Goal: Information Seeking & Learning: Learn about a topic

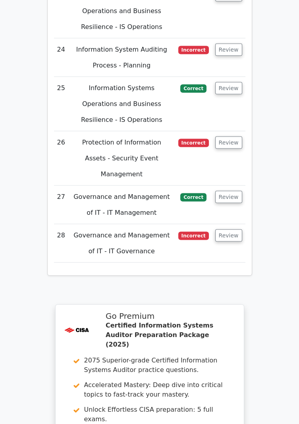
scroll to position [2723, 0]
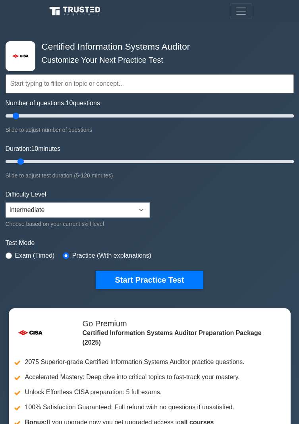
click at [292, 252] on div "Test Mode Exam (Timed) Practice (With explanations)" at bounding box center [150, 249] width 288 height 23
click at [187, 82] on input "text" at bounding box center [150, 83] width 288 height 19
click at [188, 85] on input "text" at bounding box center [150, 83] width 288 height 19
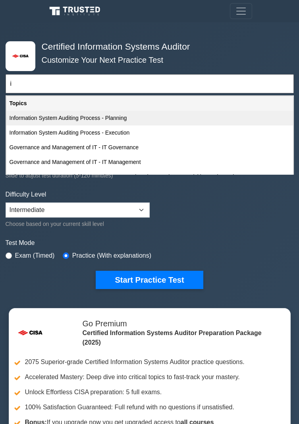
click at [33, 122] on div "Information System Auditing Process - Planning" at bounding box center [149, 118] width 287 height 15
type input "Information System Auditing Process - Planning"
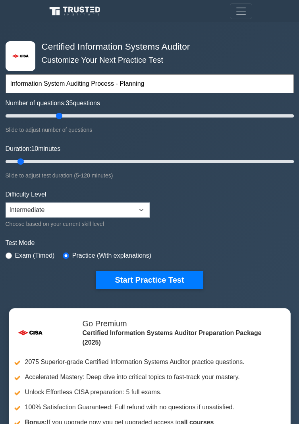
type input "40"
click at [292, 207] on form "Information System Auditing Process - Planning Topics Information System Auditi…" at bounding box center [150, 166] width 288 height 244
click at [293, 202] on form "Topics Information System Auditing Process - Planning Information System Auditi…" at bounding box center [150, 166] width 288 height 244
type input "200"
type input "120"
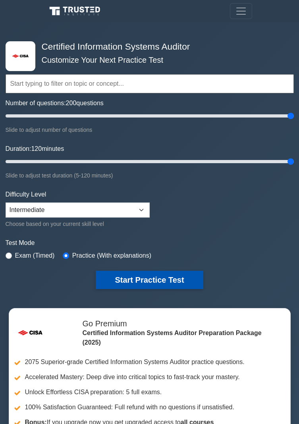
click at [157, 273] on button "Start Practice Test" at bounding box center [149, 280] width 107 height 18
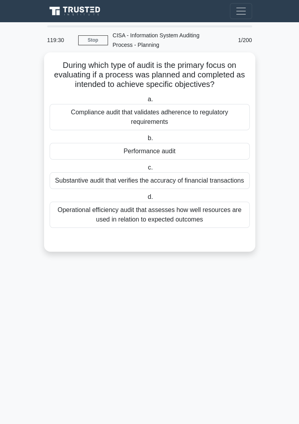
click at [53, 150] on div "Performance audit" at bounding box center [150, 151] width 200 height 17
click at [146, 141] on input "b. Performance audit" at bounding box center [146, 138] width 0 height 5
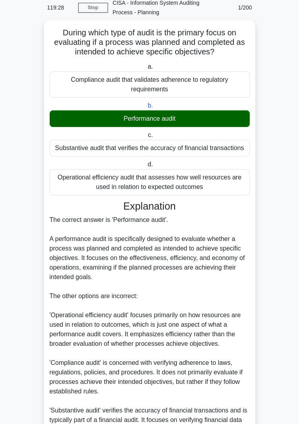
scroll to position [87, 0]
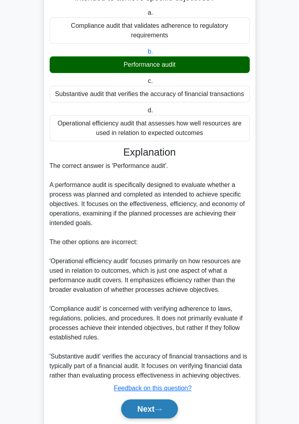
click at [152, 406] on button "Next" at bounding box center [149, 408] width 57 height 19
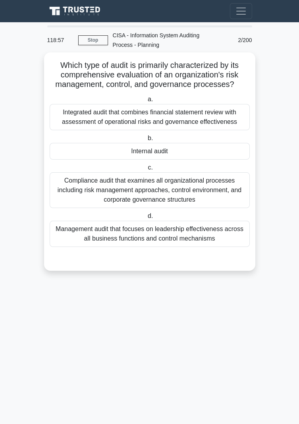
click at [65, 159] on div "Internal audit" at bounding box center [150, 151] width 200 height 17
click at [146, 141] on input "b. Internal audit" at bounding box center [146, 138] width 0 height 5
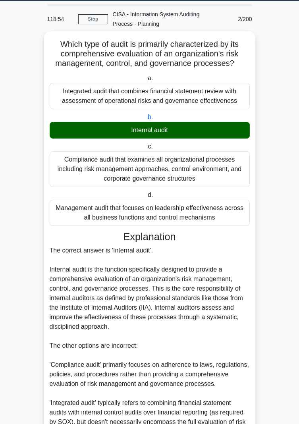
scroll to position [125, 0]
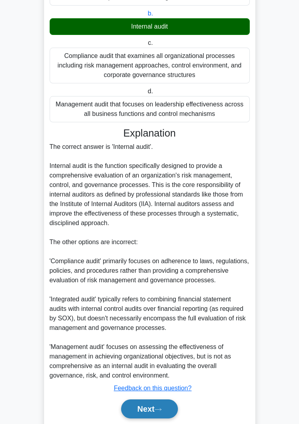
click at [149, 409] on button "Next" at bounding box center [149, 408] width 57 height 19
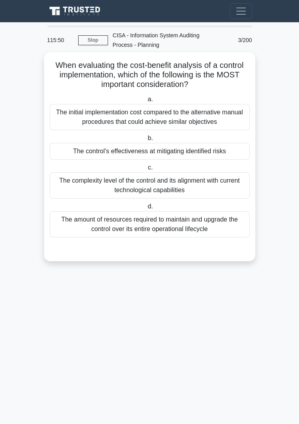
click at [71, 151] on div "The control's effectiveness at mitigating identified risks" at bounding box center [150, 151] width 200 height 17
click at [146, 141] on input "b. The control's effectiveness at mitigating identified risks" at bounding box center [146, 138] width 0 height 5
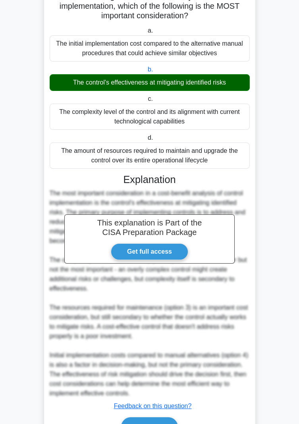
scroll to position [75, 0]
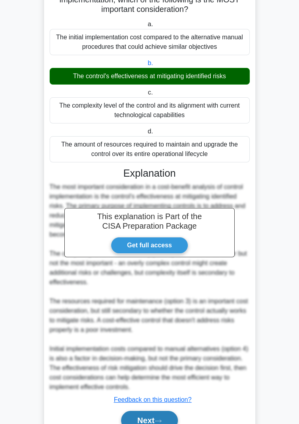
click at [150, 417] on button "Next" at bounding box center [149, 420] width 57 height 19
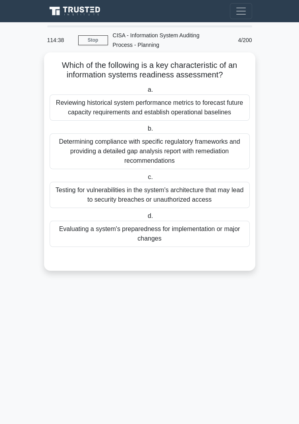
click at [69, 191] on div "Testing for vulnerabilities in the system's architecture that may lead to secur…" at bounding box center [150, 195] width 200 height 26
click at [146, 180] on input "c. Testing for vulnerabilities in the system's architecture that may lead to se…" at bounding box center [146, 177] width 0 height 5
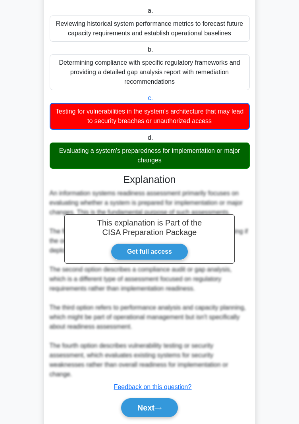
scroll to position [77, 0]
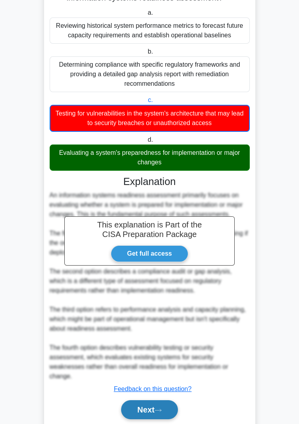
click at [149, 411] on button "Next" at bounding box center [149, 409] width 57 height 19
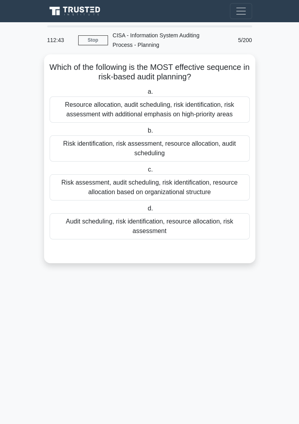
scroll to position [0, 0]
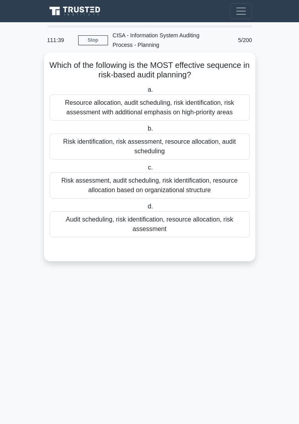
click at [81, 149] on div "Risk identification, risk assessment, resource allocation, audit scheduling" at bounding box center [150, 146] width 200 height 26
click at [146, 131] on input "b. Risk identification, risk assessment, resource allocation, audit scheduling" at bounding box center [146, 128] width 0 height 5
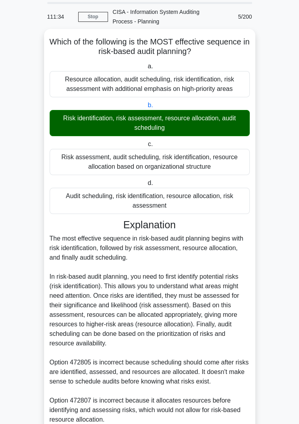
scroll to position [106, 0]
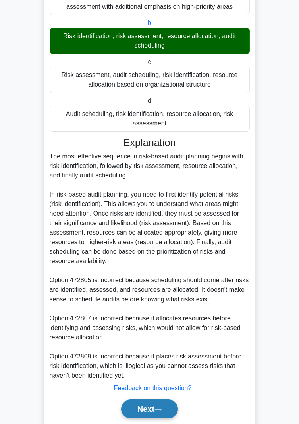
click at [152, 407] on button "Next" at bounding box center [149, 408] width 57 height 19
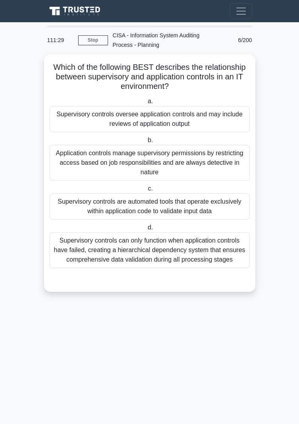
scroll to position [0, 0]
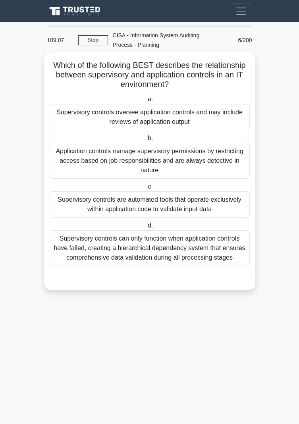
click at [60, 117] on div "Supervisory controls oversee application controls and may include reviews of ap…" at bounding box center [150, 117] width 200 height 26
click at [146, 102] on input "a. Supervisory controls oversee application controls and may include reviews of…" at bounding box center [146, 99] width 0 height 5
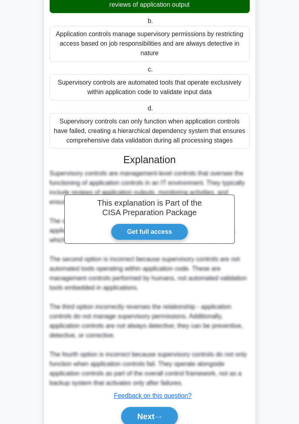
scroll to position [125, 0]
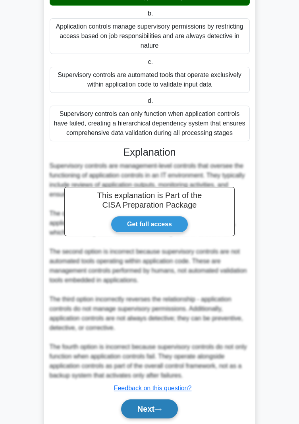
click at [148, 410] on button "Next" at bounding box center [149, 408] width 57 height 19
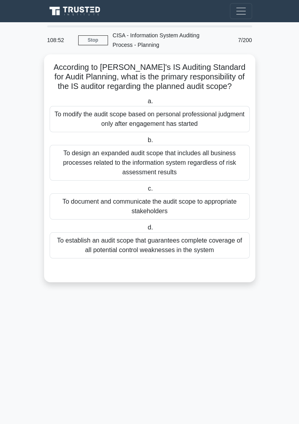
scroll to position [0, 0]
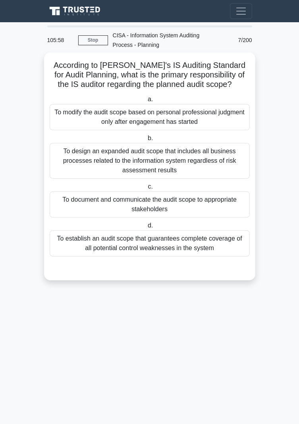
click at [67, 164] on div "To design an expanded audit scope that includes all business processes related …" at bounding box center [150, 161] width 200 height 36
click at [146, 141] on input "b. To design an expanded audit scope that includes all business processes relat…" at bounding box center [146, 138] width 0 height 5
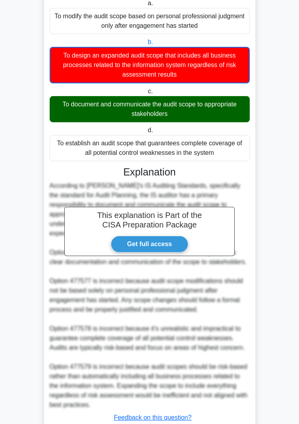
scroll to position [116, 0]
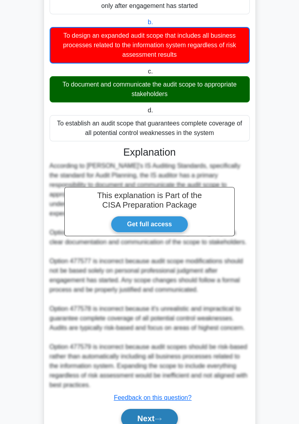
click at [148, 409] on button "Next" at bounding box center [149, 418] width 57 height 19
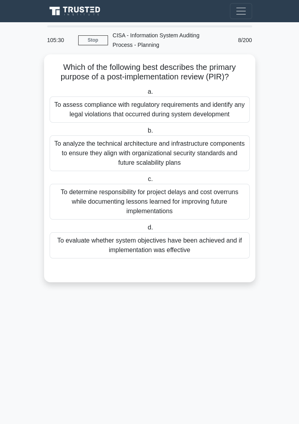
scroll to position [0, 0]
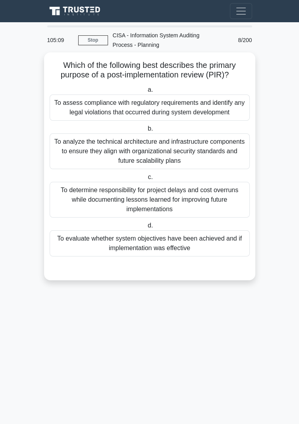
click at [187, 245] on div "To evaluate whether system objectives have been achieved and if implementation …" at bounding box center [150, 243] width 200 height 26
click at [146, 228] on input "d. To evaluate whether system objectives have been achieved and if implementati…" at bounding box center [146, 225] width 0 height 5
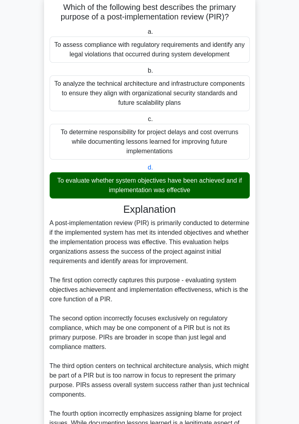
scroll to position [134, 0]
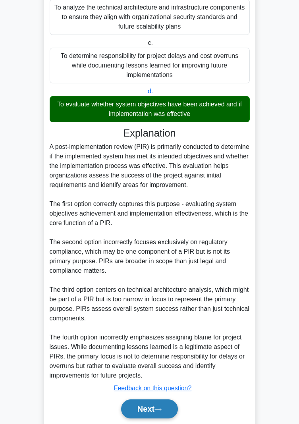
click at [146, 409] on button "Next" at bounding box center [149, 408] width 57 height 19
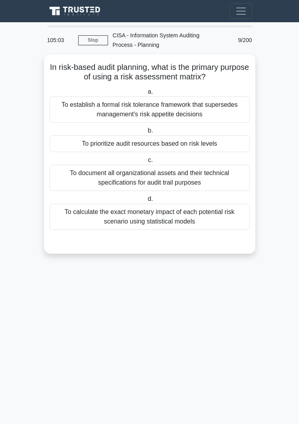
scroll to position [0, 0]
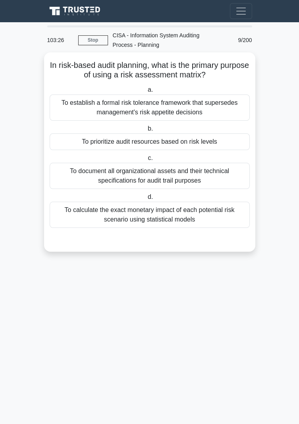
click at [76, 146] on div "To prioritize audit resources based on risk levels" at bounding box center [150, 141] width 200 height 17
click at [146, 131] on input "b. To prioritize audit resources based on risk levels" at bounding box center [146, 128] width 0 height 5
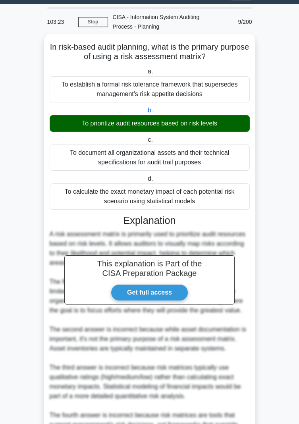
scroll to position [96, 0]
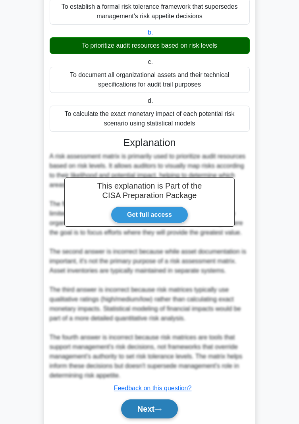
click at [152, 411] on button "Next" at bounding box center [149, 408] width 57 height 19
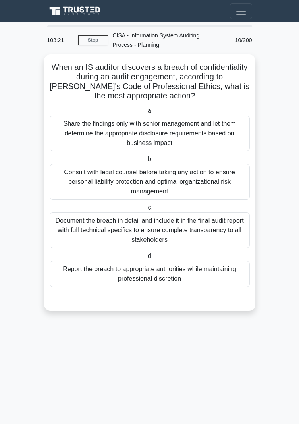
scroll to position [0, 0]
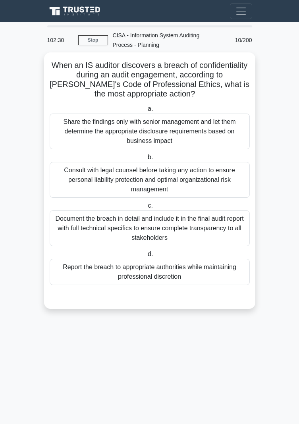
click at [70, 137] on div "Share the findings only with senior management and let them determine the appro…" at bounding box center [150, 131] width 200 height 36
click at [146, 112] on input "a. Share the findings only with senior management and let them determine the ap…" at bounding box center [146, 108] width 0 height 5
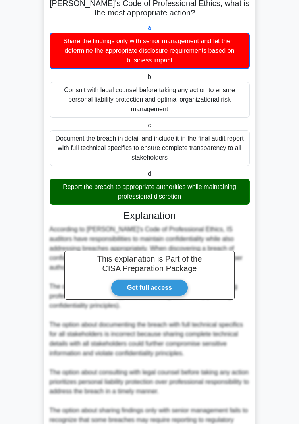
scroll to position [144, 0]
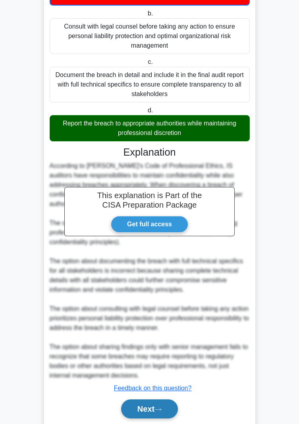
click at [146, 408] on button "Next" at bounding box center [149, 408] width 57 height 19
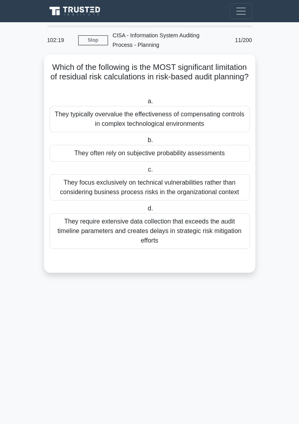
scroll to position [0, 0]
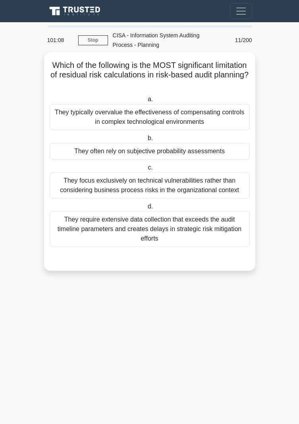
click at [67, 153] on div "They often rely on subjective probability assessments" at bounding box center [150, 151] width 200 height 17
click at [146, 141] on input "b. They often rely on subjective probability assessments" at bounding box center [146, 138] width 0 height 5
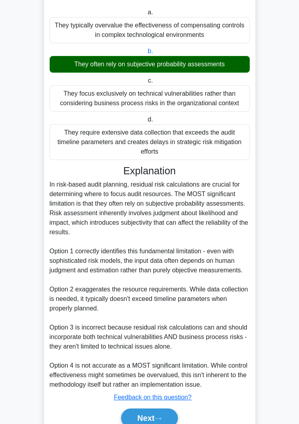
scroll to position [96, 0]
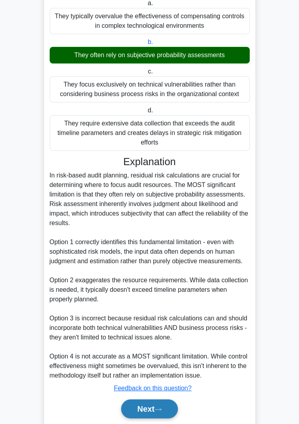
click at [148, 410] on button "Next" at bounding box center [149, 408] width 57 height 19
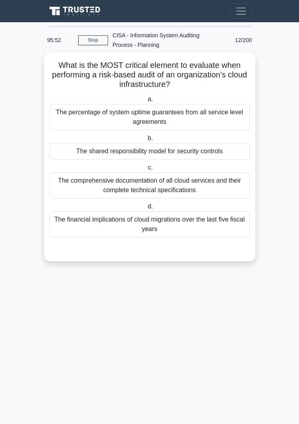
click at [210, 188] on div "The comprehensive documentation of all cloud services and their complete techni…" at bounding box center [150, 185] width 200 height 26
click at [146, 170] on input "c. The comprehensive documentation of all cloud services and their complete tec…" at bounding box center [146, 167] width 0 height 5
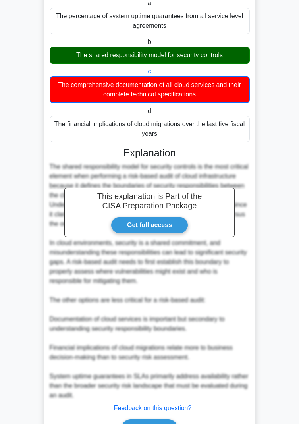
scroll to position [116, 0]
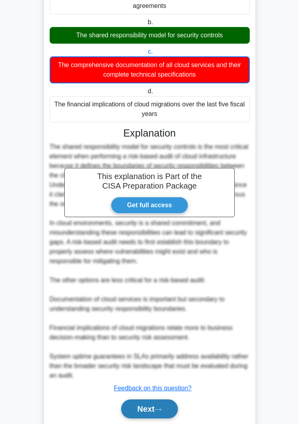
click at [148, 404] on button "Next" at bounding box center [149, 408] width 57 height 19
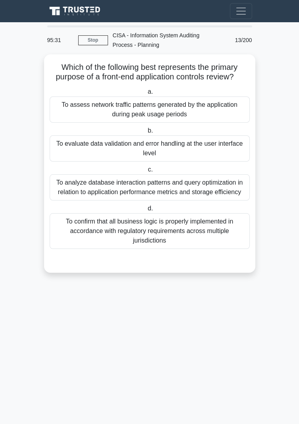
scroll to position [0, 0]
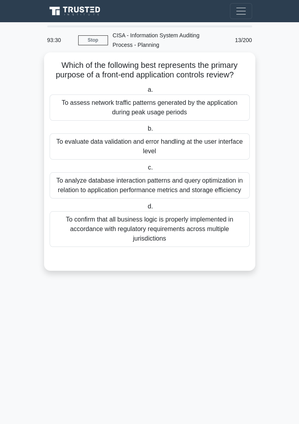
click at [67, 146] on div "To evaluate data validation and error handling at the user interface level" at bounding box center [150, 146] width 200 height 26
click at [146, 131] on input "b. To evaluate data validation and error handling at the user interface level" at bounding box center [146, 128] width 0 height 5
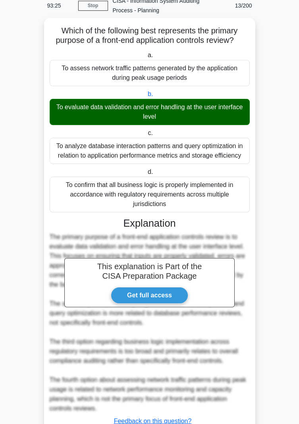
scroll to position [67, 0]
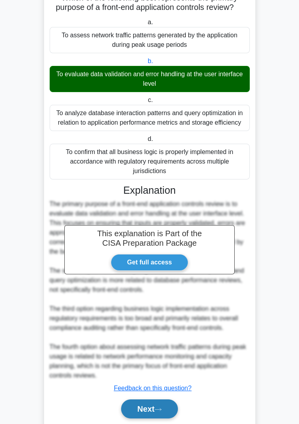
click at [145, 412] on button "Next" at bounding box center [149, 408] width 57 height 19
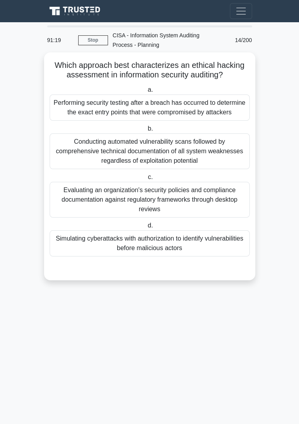
click at [63, 110] on div "Performing security testing after a breach has occurred to determine the exact …" at bounding box center [150, 107] width 200 height 26
click at [146, 92] on input "a. Performing security testing after a breach has occurred to determine the exa…" at bounding box center [146, 89] width 0 height 5
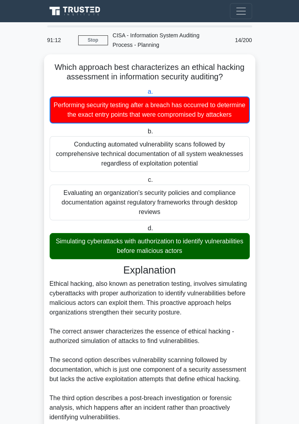
click at [297, 423] on main "91:12 Stop CISA - Information System Auditing Process - Planning Expert 14/200 …" at bounding box center [149, 279] width 299 height 515
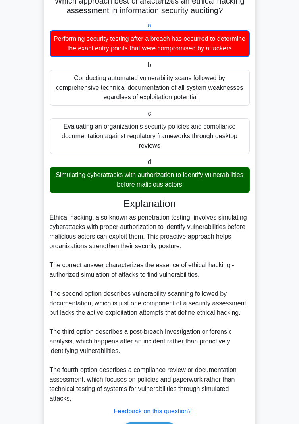
scroll to position [97, 0]
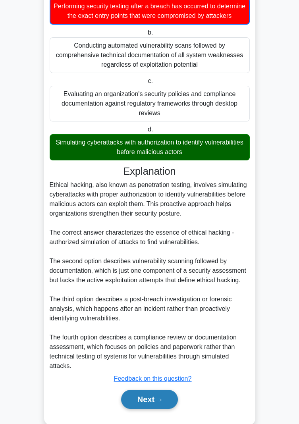
click at [150, 409] on button "Next" at bounding box center [149, 399] width 57 height 19
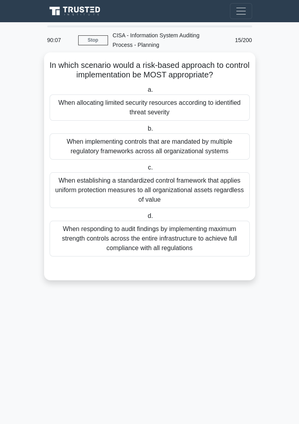
click at [60, 114] on div "When allocating limited security resources according to identified threat sever…" at bounding box center [150, 107] width 200 height 26
click at [146, 92] on input "a. When allocating limited security resources according to identified threat se…" at bounding box center [146, 89] width 0 height 5
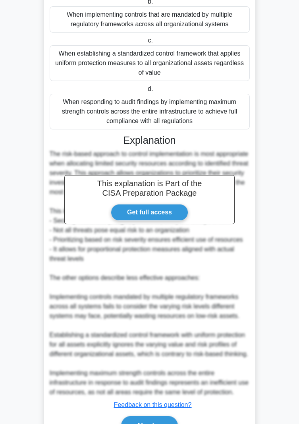
scroll to position [153, 0]
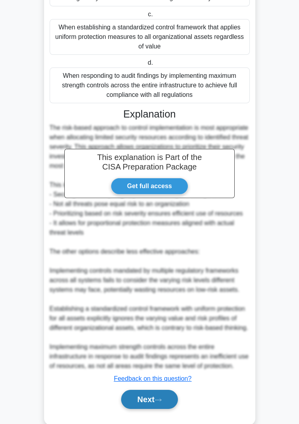
click at [144, 408] on button "Next" at bounding box center [149, 399] width 57 height 19
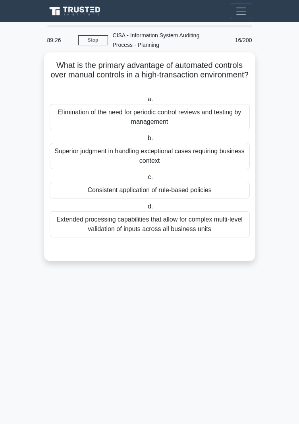
click at [64, 187] on div "Consistent application of rule-based policies" at bounding box center [150, 190] width 200 height 17
click at [146, 180] on input "c. Consistent application of rule-based policies" at bounding box center [146, 177] width 0 height 5
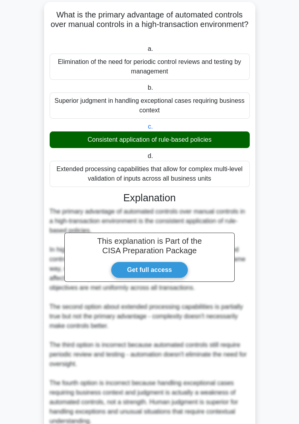
scroll to position [96, 0]
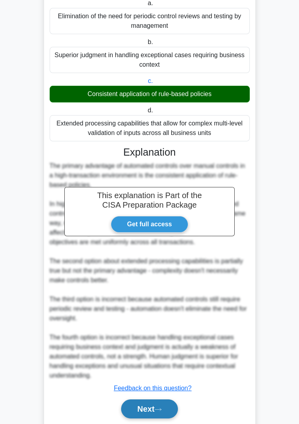
click at [147, 410] on button "Next" at bounding box center [149, 408] width 57 height 19
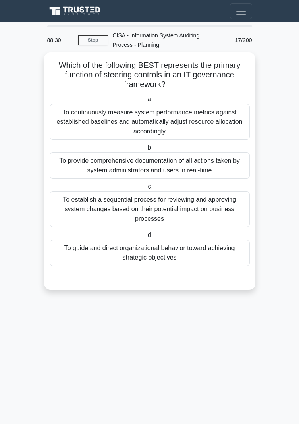
click at [207, 250] on div "To guide and direct organizational behavior toward achieving strategic objectiv…" at bounding box center [150, 253] width 200 height 26
click at [146, 238] on input "d. To guide and direct organizational behavior toward achieving strategic objec…" at bounding box center [146, 235] width 0 height 5
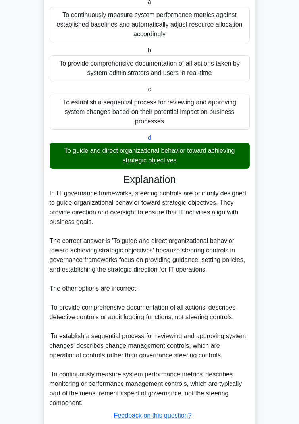
scroll to position [125, 0]
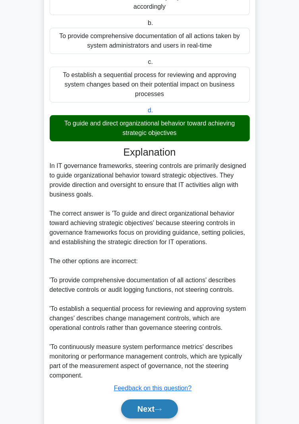
click at [146, 407] on button "Next" at bounding box center [149, 408] width 57 height 19
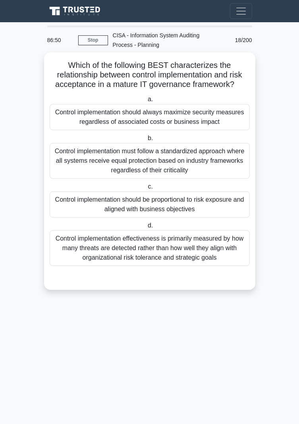
click at [63, 204] on div "Control implementation should be proportional to risk exposure and aligned with…" at bounding box center [150, 204] width 200 height 26
click at [146, 189] on input "c. Control implementation should be proportional to risk exposure and aligned w…" at bounding box center [146, 186] width 0 height 5
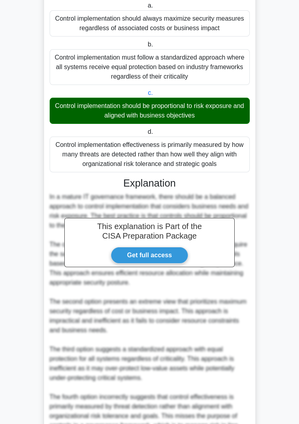
scroll to position [163, 0]
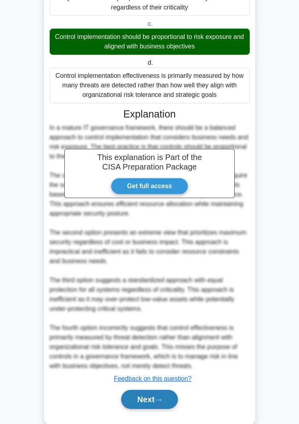
click at [148, 408] on button "Next" at bounding box center [149, 399] width 57 height 19
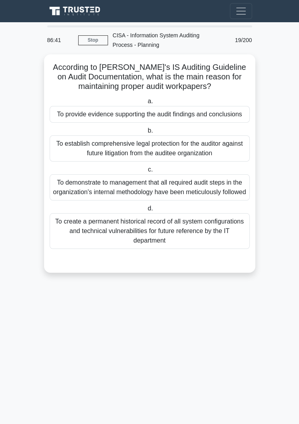
scroll to position [0, 0]
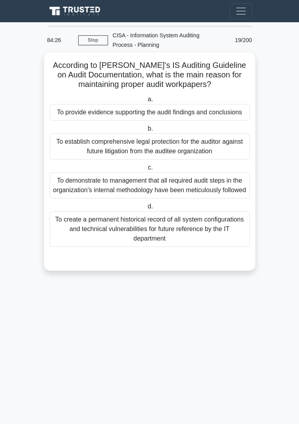
click at [56, 119] on div "To provide evidence supporting the audit findings and conclusions" at bounding box center [150, 112] width 200 height 17
click at [146, 102] on input "a. To provide evidence supporting the audit findings and conclusions" at bounding box center [146, 99] width 0 height 5
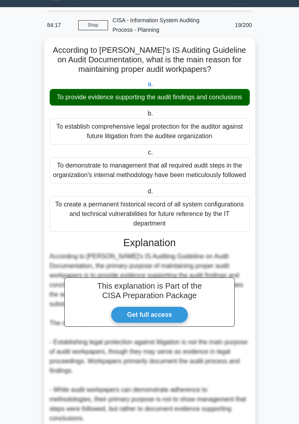
scroll to position [115, 0]
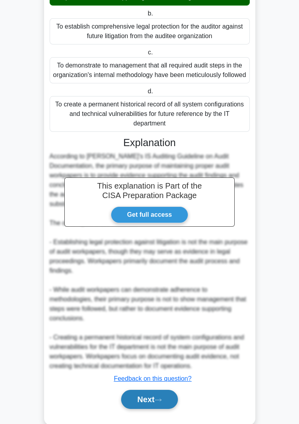
click at [143, 409] on button "Next" at bounding box center [149, 399] width 57 height 19
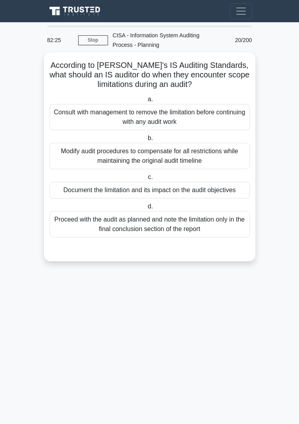
click at [72, 188] on div "Document the limitation and its impact on the audit objectives" at bounding box center [150, 190] width 200 height 17
click at [146, 180] on input "c. Document the limitation and its impact on the audit objectives" at bounding box center [146, 177] width 0 height 5
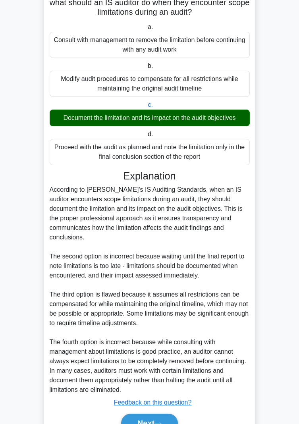
scroll to position [77, 0]
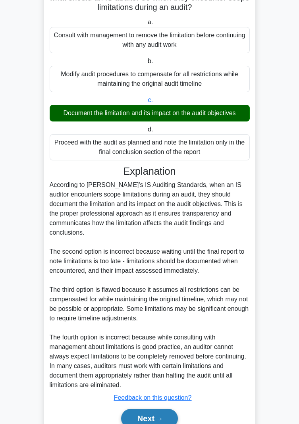
click at [150, 410] on button "Next" at bounding box center [149, 418] width 57 height 19
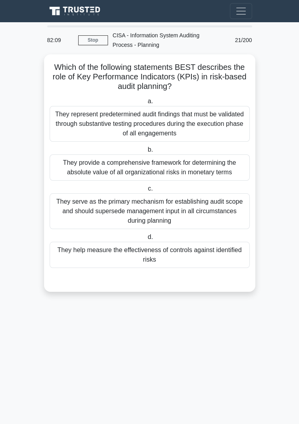
scroll to position [0, 0]
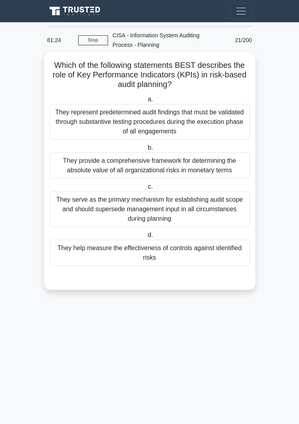
click at [68, 251] on div "They help measure the effectiveness of controls against identified risks" at bounding box center [150, 253] width 200 height 26
click at [146, 238] on input "d. They help measure the effectiveness of controls against identified risks" at bounding box center [146, 235] width 0 height 5
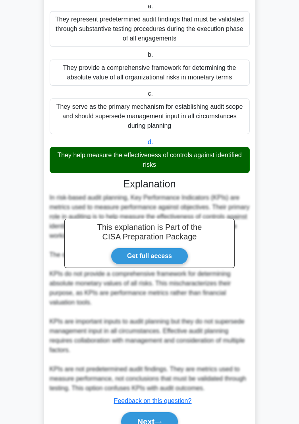
scroll to position [106, 0]
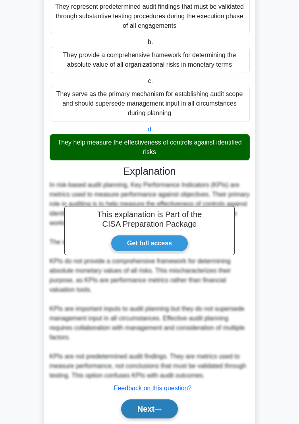
click at [148, 412] on button "Next" at bounding box center [149, 408] width 57 height 19
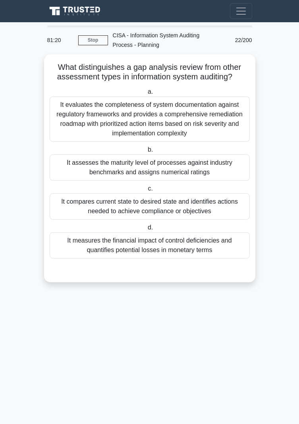
scroll to position [0, 0]
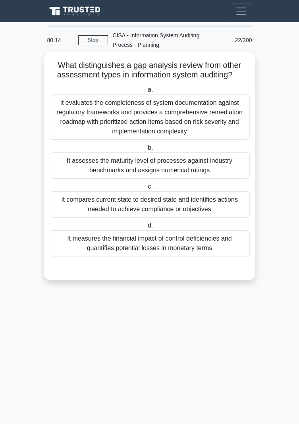
click at [77, 204] on div "It compares current state to desired state and identifies actions needed to ach…" at bounding box center [150, 204] width 200 height 26
click at [146, 189] on input "c. It compares current state to desired state and identifies actions needed to …" at bounding box center [146, 186] width 0 height 5
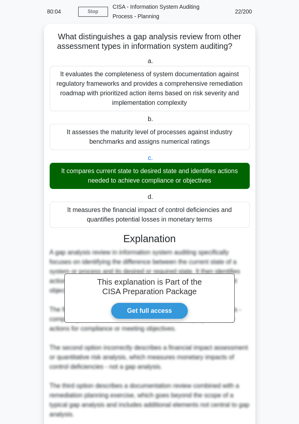
scroll to position [125, 0]
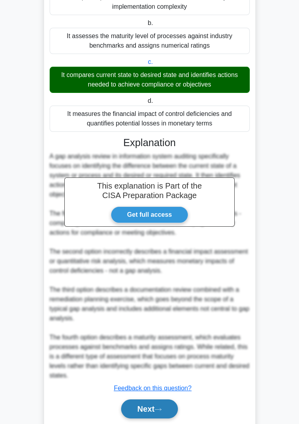
click at [144, 411] on button "Next" at bounding box center [149, 408] width 57 height 19
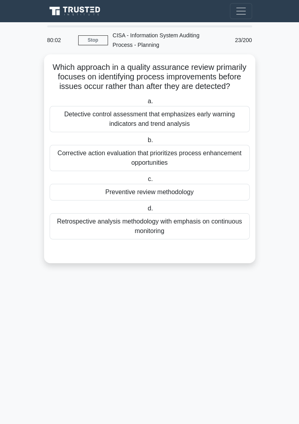
scroll to position [0, 0]
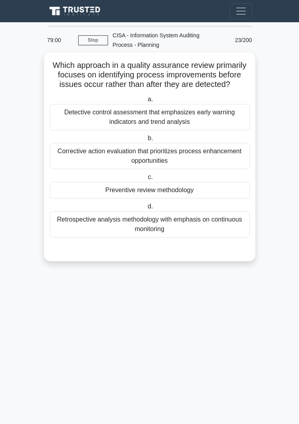
click at [71, 193] on div "Preventive review methodology" at bounding box center [150, 190] width 200 height 17
click at [146, 180] on input "c. Preventive review methodology" at bounding box center [146, 177] width 0 height 5
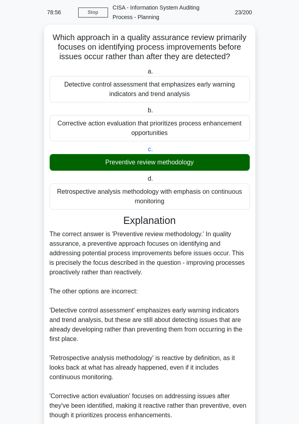
scroll to position [67, 0]
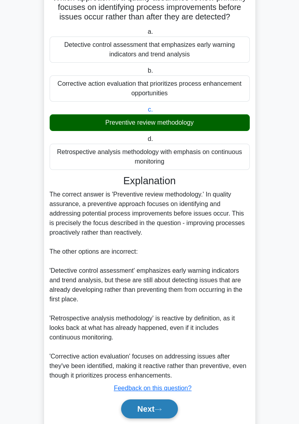
click at [148, 411] on button "Next" at bounding box center [149, 408] width 57 height 19
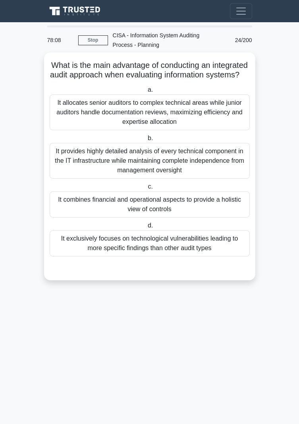
click at [70, 174] on div "It provides highly detailed analysis of every technical component in the IT inf…" at bounding box center [150, 161] width 200 height 36
click at [146, 141] on input "b. It provides highly detailed analysis of every technical component in the IT …" at bounding box center [146, 138] width 0 height 5
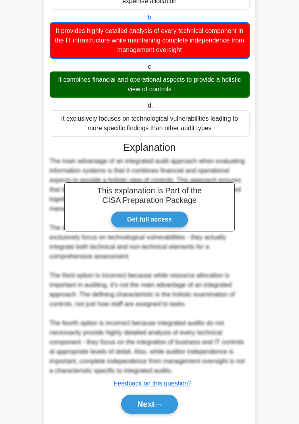
scroll to position [125, 0]
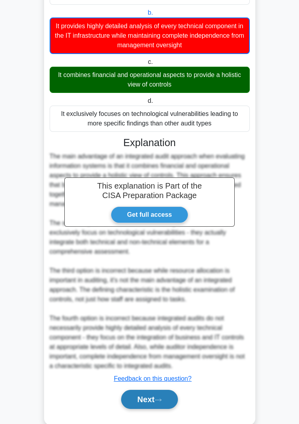
click at [151, 409] on button "Next" at bounding box center [149, 399] width 57 height 19
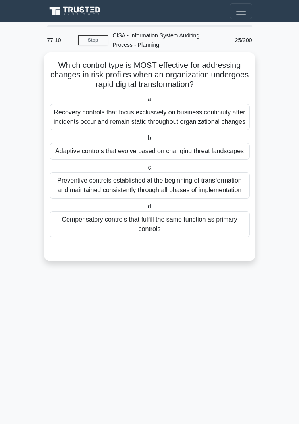
click at [62, 160] on div "Adaptive controls that evolve based on changing threat landscapes" at bounding box center [150, 151] width 200 height 17
click at [146, 141] on input "b. Adaptive controls that evolve based on changing threat landscapes" at bounding box center [146, 138] width 0 height 5
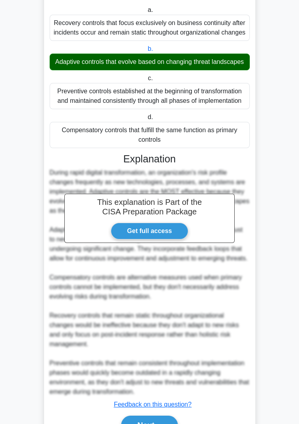
scroll to position [125, 0]
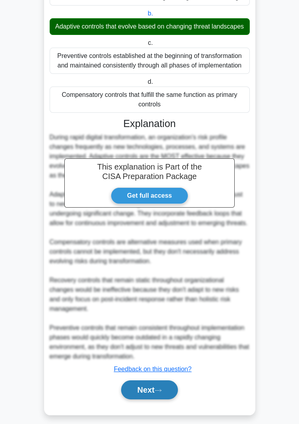
click at [148, 399] on button "Next" at bounding box center [149, 389] width 57 height 19
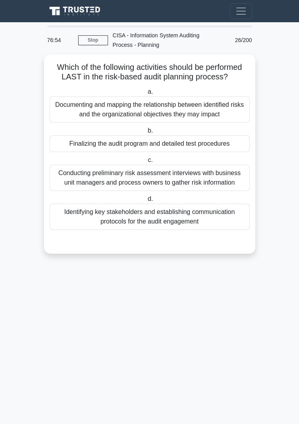
scroll to position [0, 0]
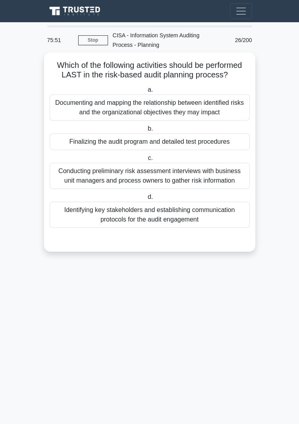
click at [79, 210] on div "Identifying key stakeholders and establishing communication protocols for the a…" at bounding box center [150, 215] width 200 height 26
click at [146, 200] on input "d. Identifying key stakeholders and establishing communication protocols for th…" at bounding box center [146, 196] width 0 height 5
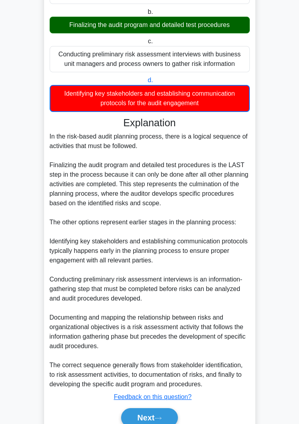
scroll to position [125, 0]
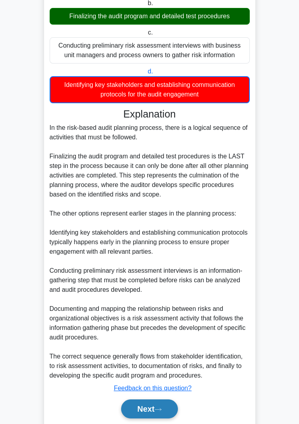
click at [153, 410] on button "Next" at bounding box center [149, 408] width 57 height 19
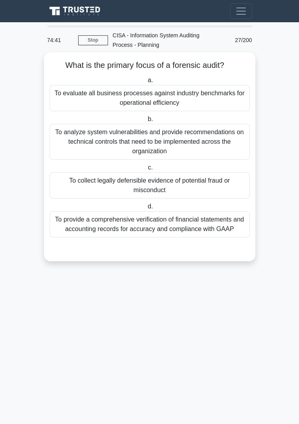
click at [71, 184] on div "To collect legally defensible evidence of potential fraud or misconduct" at bounding box center [150, 185] width 200 height 26
click at [146, 170] on input "c. To collect legally defensible evidence of potential fraud or misconduct" at bounding box center [146, 167] width 0 height 5
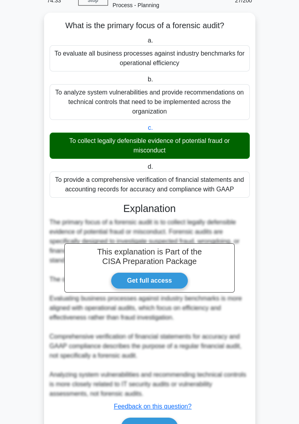
scroll to position [58, 0]
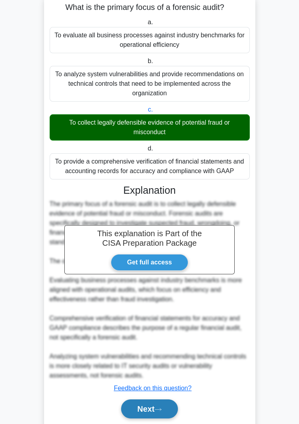
click at [147, 410] on button "Next" at bounding box center [149, 408] width 57 height 19
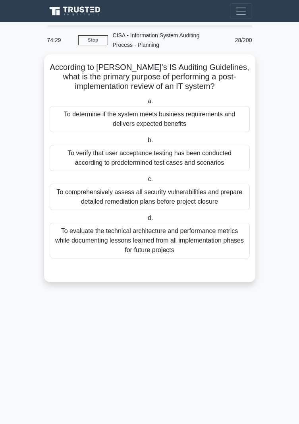
scroll to position [0, 0]
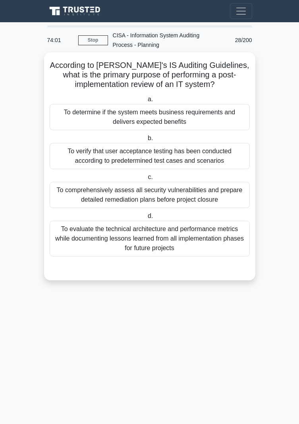
click at [68, 125] on div "To determine if the system meets business requirements and delivers expected be…" at bounding box center [150, 117] width 200 height 26
click at [146, 102] on input "a. To determine if the system meets business requirements and delivers expected…" at bounding box center [146, 99] width 0 height 5
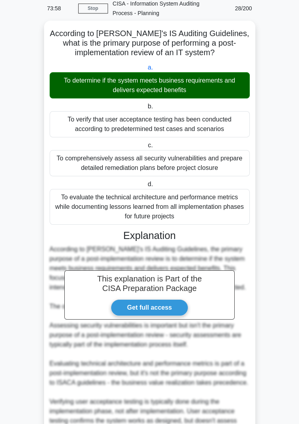
scroll to position [87, 0]
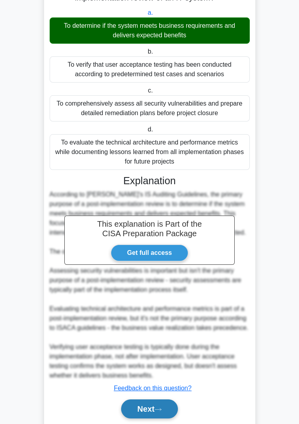
click at [151, 410] on button "Next" at bounding box center [149, 408] width 57 height 19
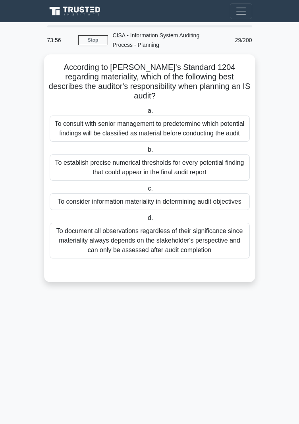
scroll to position [0, 0]
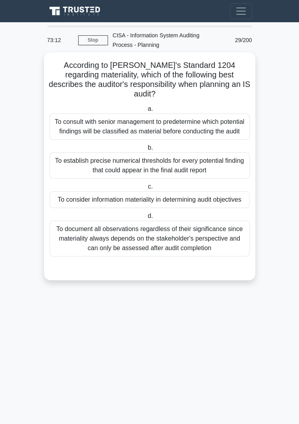
click at [63, 193] on div "To consider information materiality in determining audit objectives" at bounding box center [150, 199] width 200 height 17
click at [146, 189] on input "c. To consider information materiality in determining audit objectives" at bounding box center [146, 186] width 0 height 5
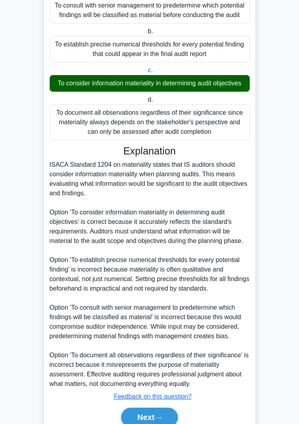
scroll to position [113, 0]
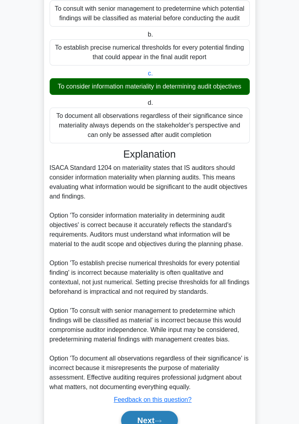
click at [153, 412] on button "Next" at bounding box center [149, 420] width 57 height 19
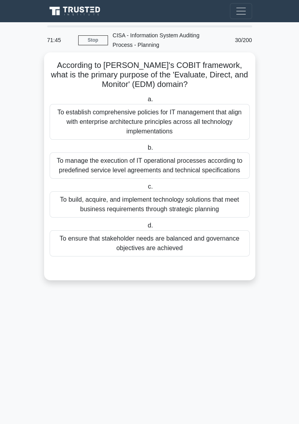
click at [71, 205] on div "To build, acquire, and implement technology solutions that meet business requir…" at bounding box center [150, 204] width 200 height 26
click at [146, 189] on input "c. To build, acquire, and implement technology solutions that meet business req…" at bounding box center [146, 186] width 0 height 5
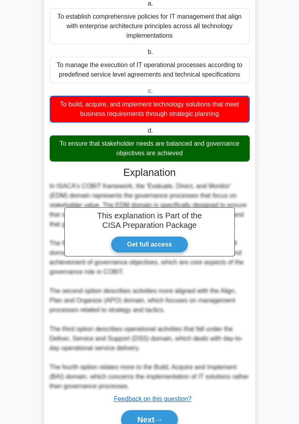
scroll to position [106, 0]
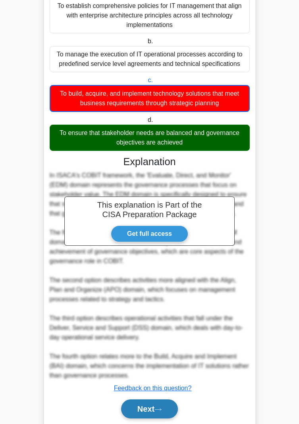
click at [151, 410] on button "Next" at bounding box center [149, 408] width 57 height 19
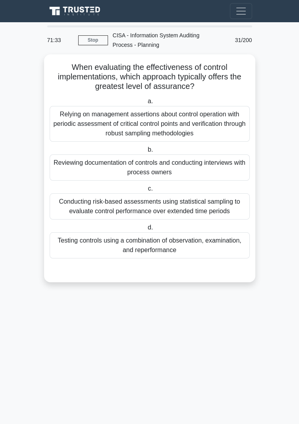
scroll to position [0, 0]
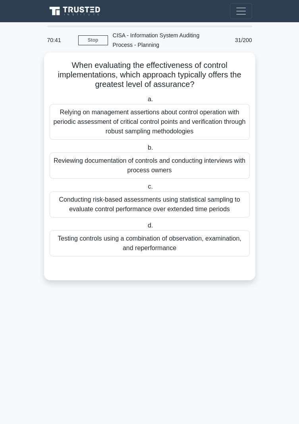
click at [68, 245] on div "Testing controls using a combination of observation, examination, and reperform…" at bounding box center [150, 243] width 200 height 26
click at [146, 228] on input "d. Testing controls using a combination of observation, examination, and reperf…" at bounding box center [146, 225] width 0 height 5
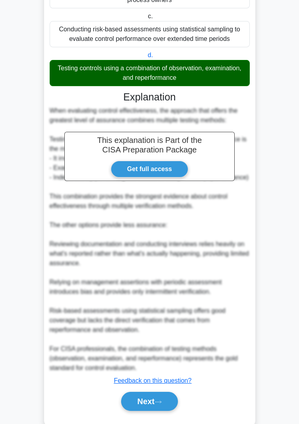
scroll to position [172, 0]
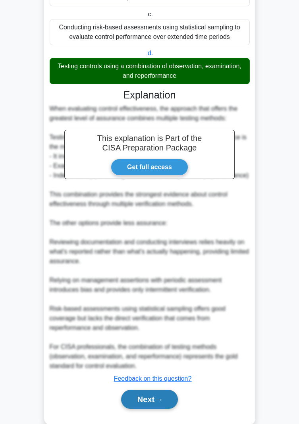
click at [151, 409] on button "Next" at bounding box center [149, 399] width 57 height 19
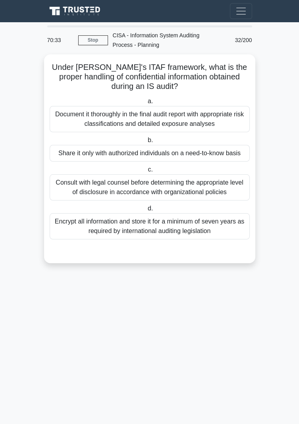
scroll to position [0, 0]
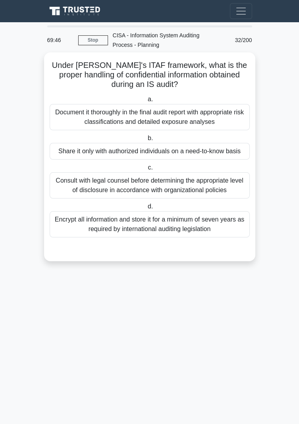
click at [62, 149] on div "Share it only with authorized individuals on a need-to-know basis" at bounding box center [150, 151] width 200 height 17
click at [146, 141] on input "b. Share it only with authorized individuals on a need-to-know basis" at bounding box center [146, 138] width 0 height 5
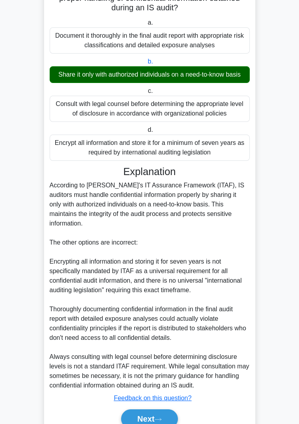
scroll to position [77, 0]
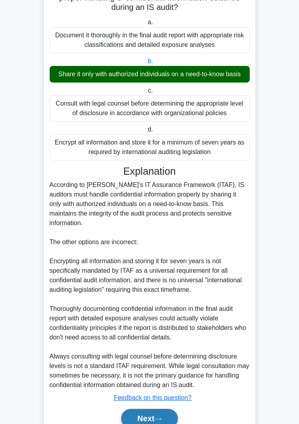
click at [159, 411] on button "Next" at bounding box center [149, 418] width 57 height 19
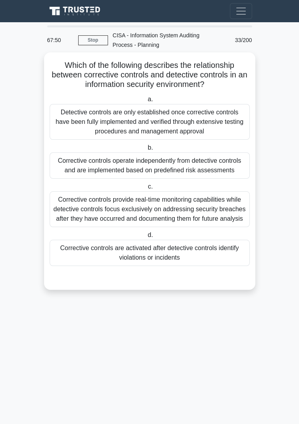
click at [67, 165] on div "Corrective controls operate independently from detective controls and are imple…" at bounding box center [150, 165] width 200 height 26
click at [146, 150] on input "b. Corrective controls operate independently from detective controls and are im…" at bounding box center [146, 147] width 0 height 5
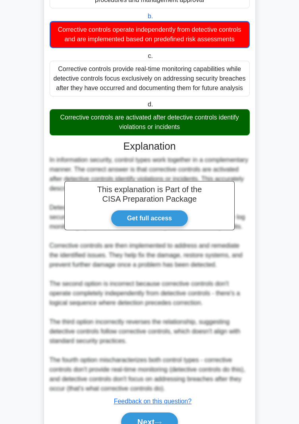
scroll to position [144, 0]
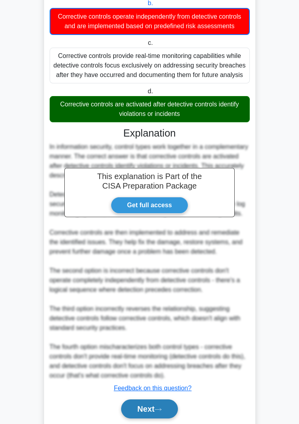
click at [151, 410] on button "Next" at bounding box center [149, 408] width 57 height 19
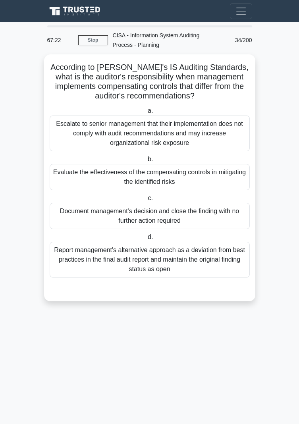
scroll to position [0, 0]
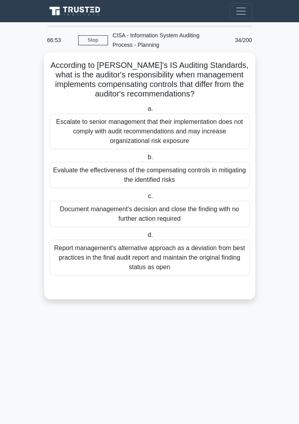
click at [78, 178] on div "Evaluate the effectiveness of the compensating controls in mitigating the ident…" at bounding box center [150, 175] width 200 height 26
click at [146, 160] on input "b. Evaluate the effectiveness of the compensating controls in mitigating the id…" at bounding box center [146, 157] width 0 height 5
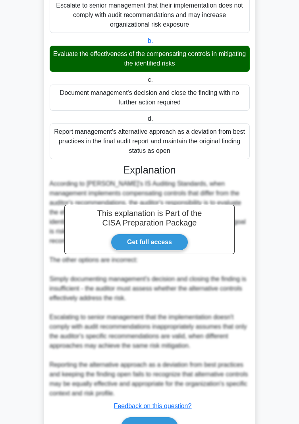
scroll to position [119, 0]
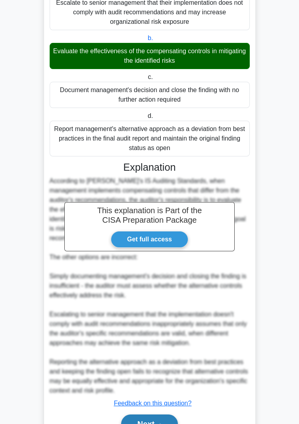
click at [152, 423] on button "Next" at bounding box center [149, 423] width 57 height 19
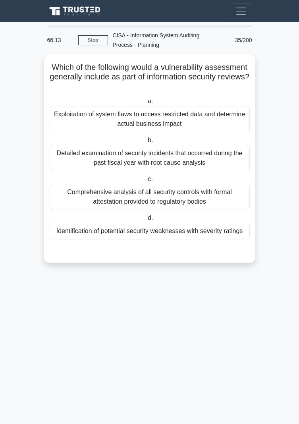
scroll to position [0, 0]
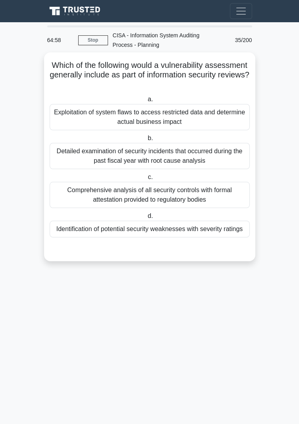
click at [71, 124] on div "Exploitation of system flaws to access restricted data and determine actual bus…" at bounding box center [150, 117] width 200 height 26
click at [146, 102] on input "a. Exploitation of system flaws to access restricted data and determine actual …" at bounding box center [146, 99] width 0 height 5
click at [76, 121] on div "Exploitation of system flaws to access restricted data and determine actual bus…" at bounding box center [150, 117] width 200 height 26
click at [146, 102] on input "a. Exploitation of system flaws to access restricted data and determine actual …" at bounding box center [146, 99] width 0 height 5
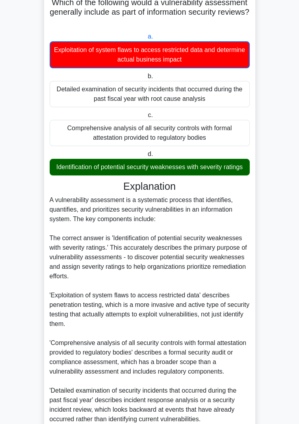
scroll to position [106, 0]
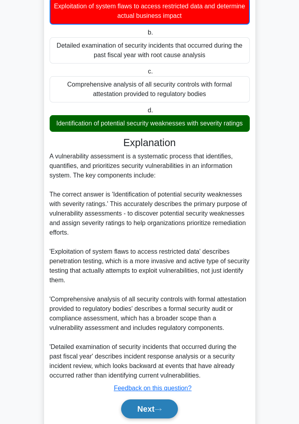
click at [145, 410] on button "Next" at bounding box center [149, 408] width 57 height 19
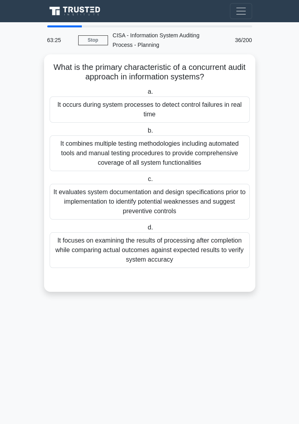
scroll to position [0, 0]
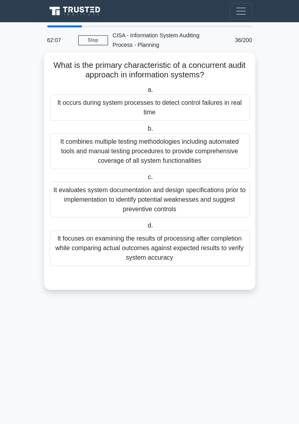
click at [66, 248] on div "It focuses on examining the results of processing after completion while compar…" at bounding box center [150, 248] width 200 height 36
click at [146, 228] on input "d. It focuses on examining the results of processing after completion while com…" at bounding box center [146, 225] width 0 height 5
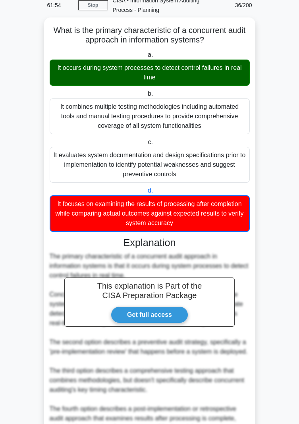
scroll to position [87, 0]
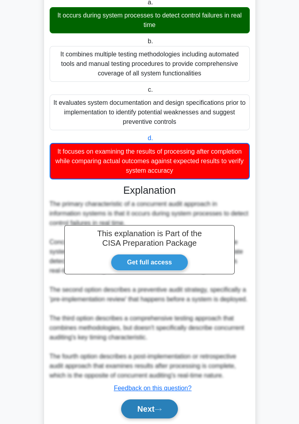
click at [146, 413] on button "Next" at bounding box center [149, 408] width 57 height 19
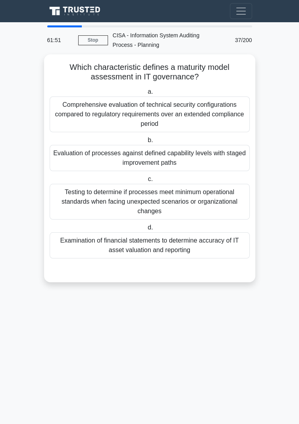
scroll to position [0, 0]
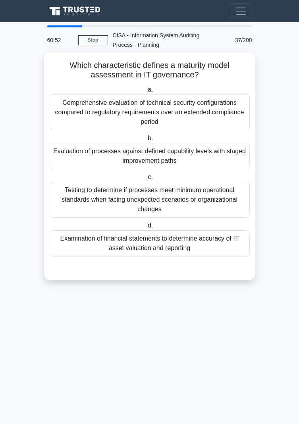
click at [59, 158] on div "Evaluation of processes against defined capability levels with staged improveme…" at bounding box center [150, 156] width 200 height 26
click at [146, 141] on input "b. Evaluation of processes against defined capability levels with staged improv…" at bounding box center [146, 138] width 0 height 5
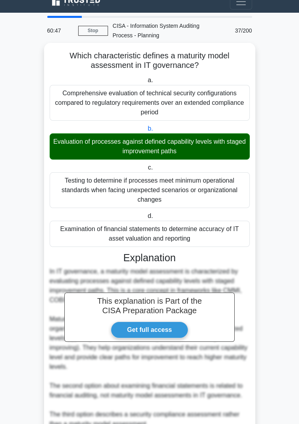
scroll to position [96, 0]
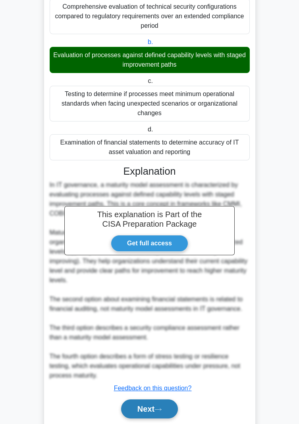
click at [148, 410] on button "Next" at bounding box center [149, 408] width 57 height 19
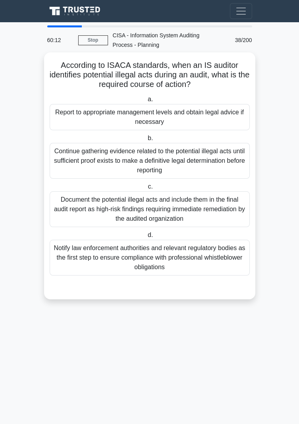
click at [60, 123] on div "Report to appropriate management levels and obtain legal advice if necessary" at bounding box center [150, 117] width 200 height 26
click at [146, 102] on input "a. Report to appropriate management levels and obtain legal advice if necessary" at bounding box center [146, 99] width 0 height 5
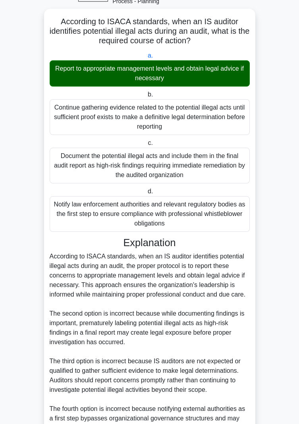
scroll to position [140, 0]
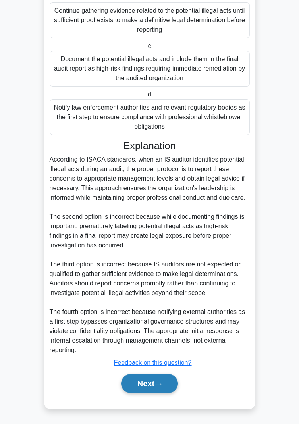
click at [147, 386] on button "Next" at bounding box center [149, 383] width 57 height 19
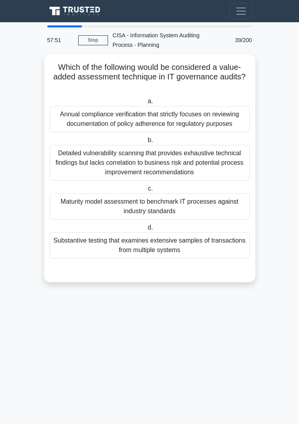
scroll to position [25, 0]
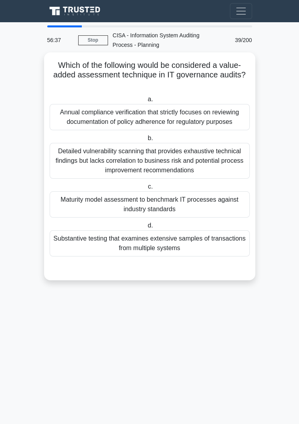
click at [73, 104] on div "Annual compliance verification that strictly focuses on reviewing documentation…" at bounding box center [150, 117] width 200 height 26
click at [146, 98] on input "a. Annual compliance verification that strictly focuses on reviewing documentat…" at bounding box center [146, 99] width 0 height 5
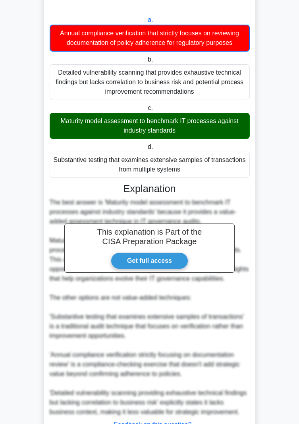
scroll to position [0, 0]
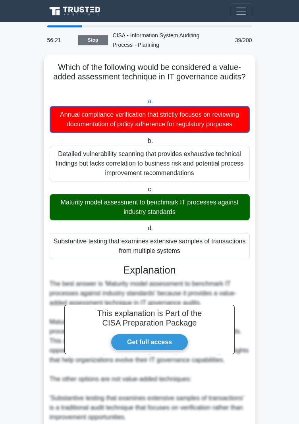
click at [88, 40] on link "Stop" at bounding box center [93, 40] width 30 height 10
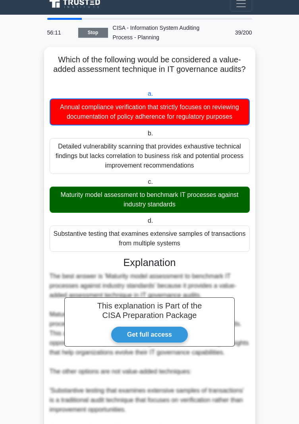
scroll to position [10, 0]
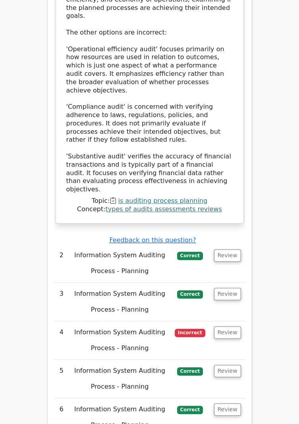
scroll to position [1129, 0]
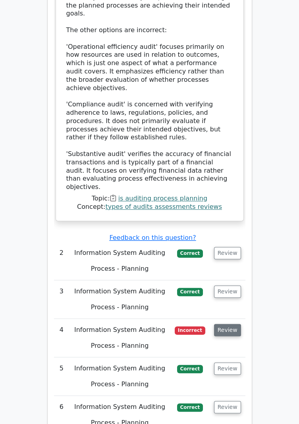
click at [230, 324] on button "Review" at bounding box center [227, 330] width 27 height 12
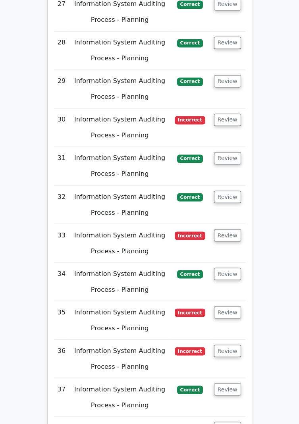
scroll to position [2364, 0]
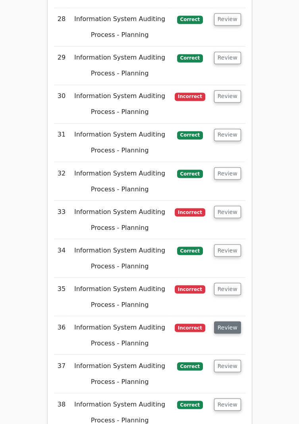
click at [225, 321] on button "Review" at bounding box center [227, 327] width 27 height 12
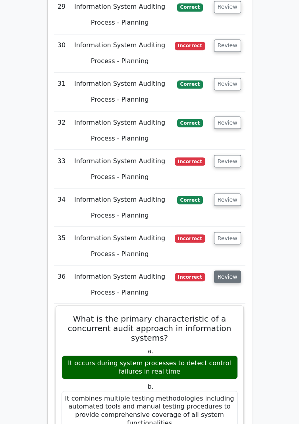
scroll to position [2410, 0]
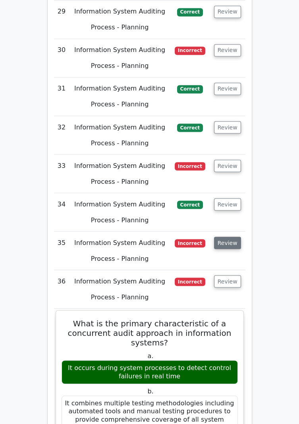
click at [229, 237] on button "Review" at bounding box center [227, 243] width 27 height 12
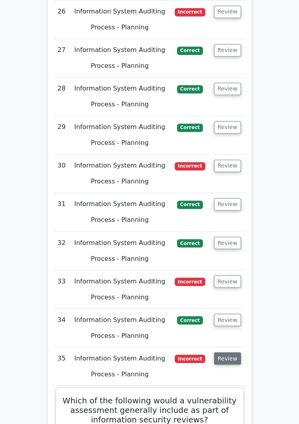
scroll to position [2294, 0]
click at [229, 275] on button "Review" at bounding box center [227, 281] width 27 height 12
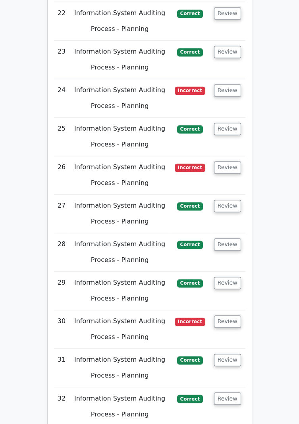
scroll to position [2138, 0]
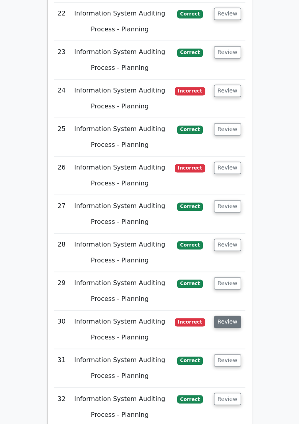
click at [230, 315] on button "Review" at bounding box center [227, 321] width 27 height 12
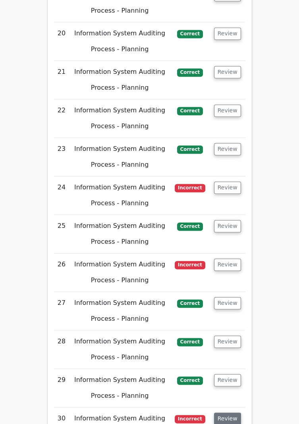
scroll to position [2045, 0]
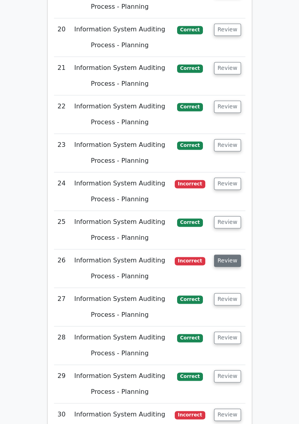
click at [229, 254] on button "Review" at bounding box center [227, 260] width 27 height 12
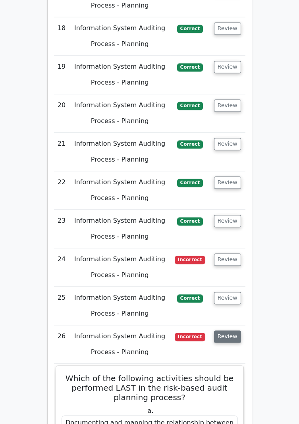
scroll to position [1958, 0]
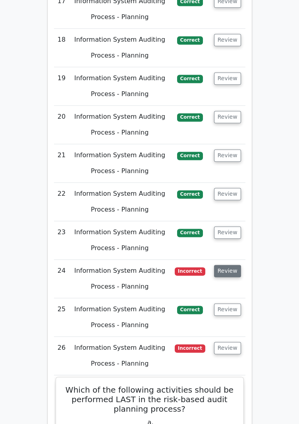
click at [227, 265] on button "Review" at bounding box center [227, 271] width 27 height 12
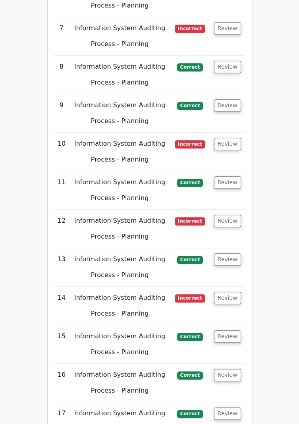
scroll to position [1546, 0]
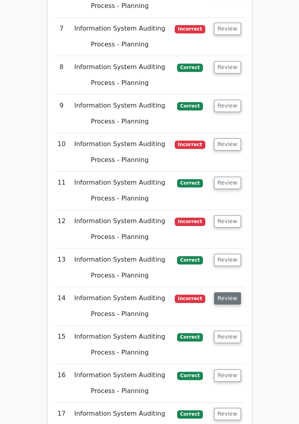
click at [225, 292] on button "Review" at bounding box center [227, 298] width 27 height 12
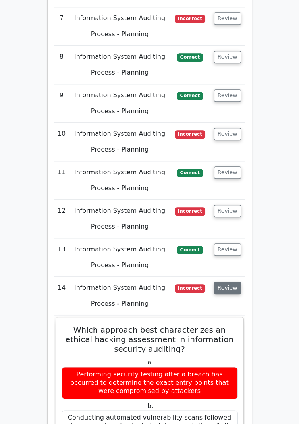
scroll to position [1567, 0]
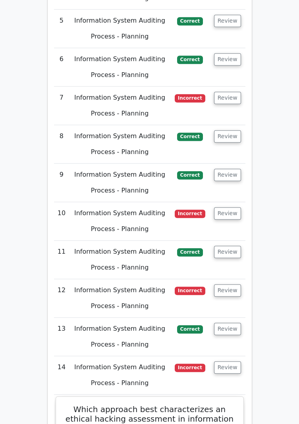
scroll to position [1476, 0]
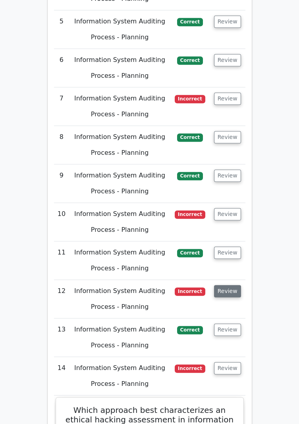
click at [229, 285] on button "Review" at bounding box center [227, 291] width 27 height 12
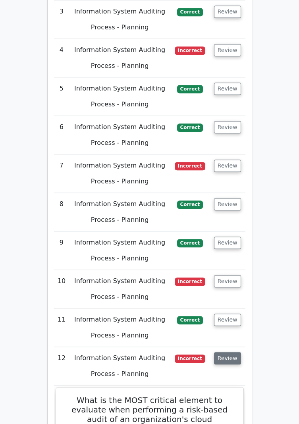
scroll to position [1381, 0]
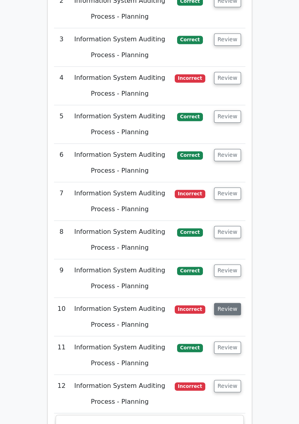
click at [226, 303] on button "Review" at bounding box center [227, 309] width 27 height 12
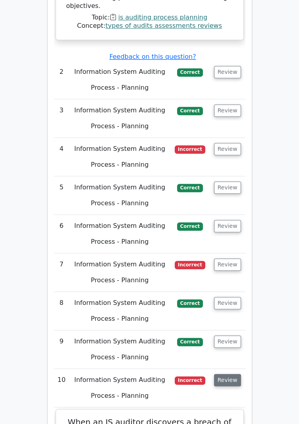
scroll to position [1310, 0]
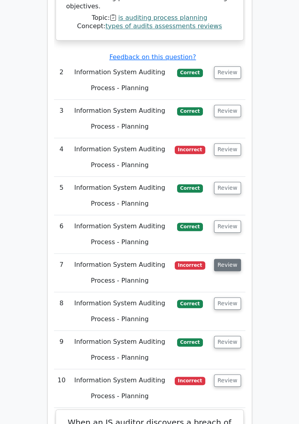
click at [225, 259] on button "Review" at bounding box center [227, 265] width 27 height 12
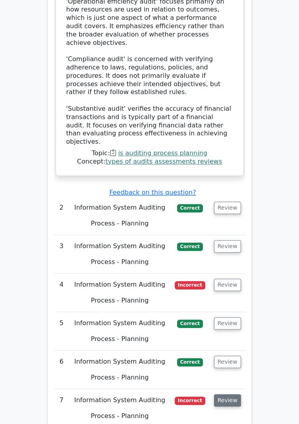
scroll to position [1178, 0]
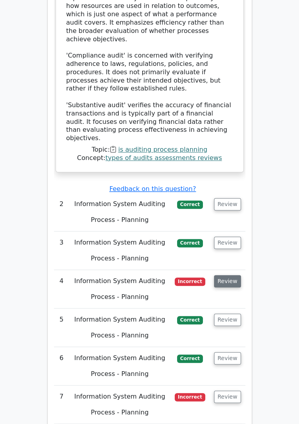
click at [235, 275] on button "Review" at bounding box center [227, 281] width 27 height 12
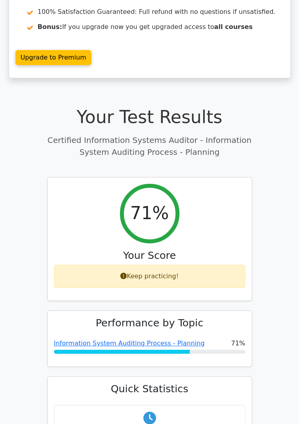
scroll to position [0, 0]
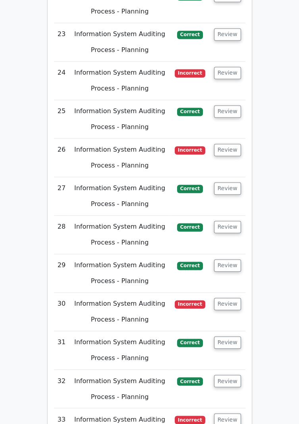
scroll to position [2758, 0]
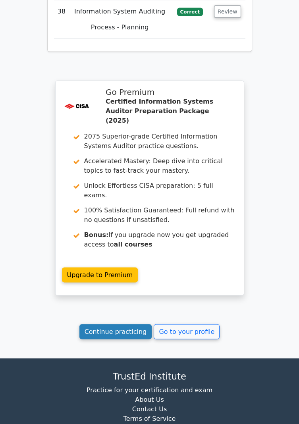
click at [139, 324] on link "Continue practicing" at bounding box center [115, 331] width 73 height 15
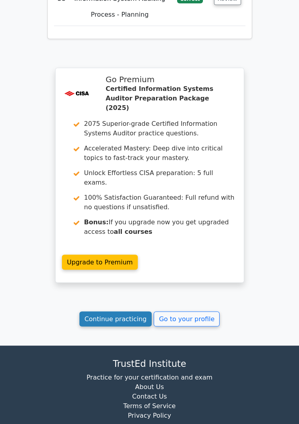
scroll to position [2781, 0]
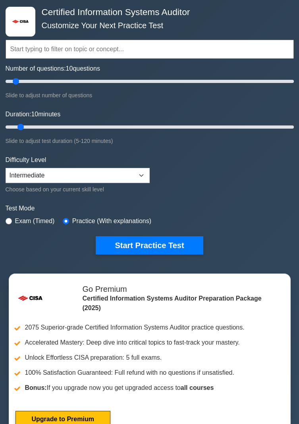
scroll to position [37, 0]
